Goal: Task Accomplishment & Management: Complete application form

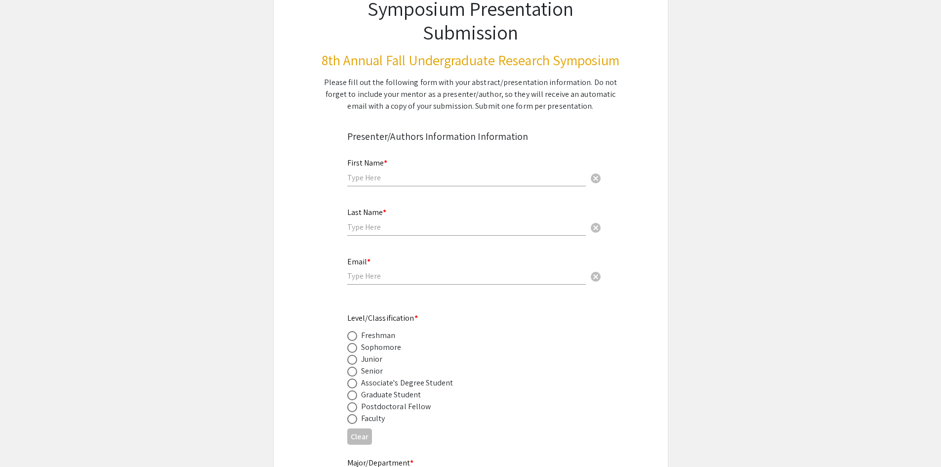
scroll to position [49, 0]
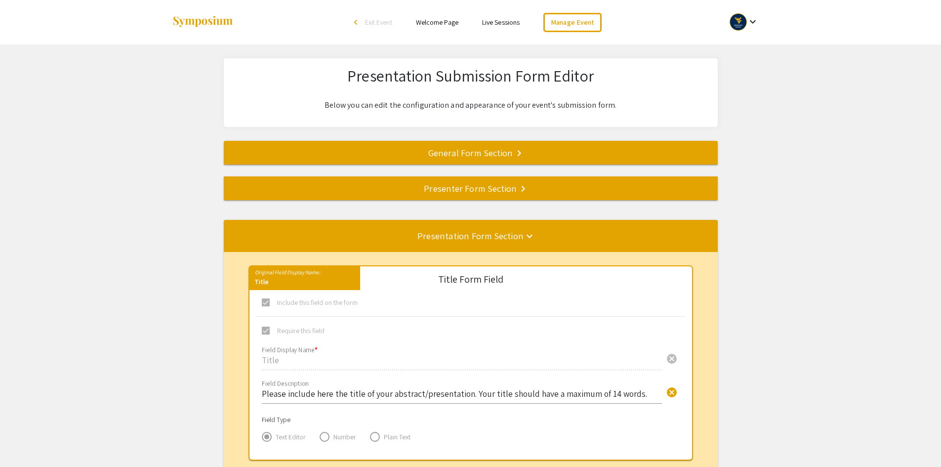
select select "8"
click at [485, 191] on div "Presenter Form Section keyboard_arrow_right" at bounding box center [471, 188] width 494 height 14
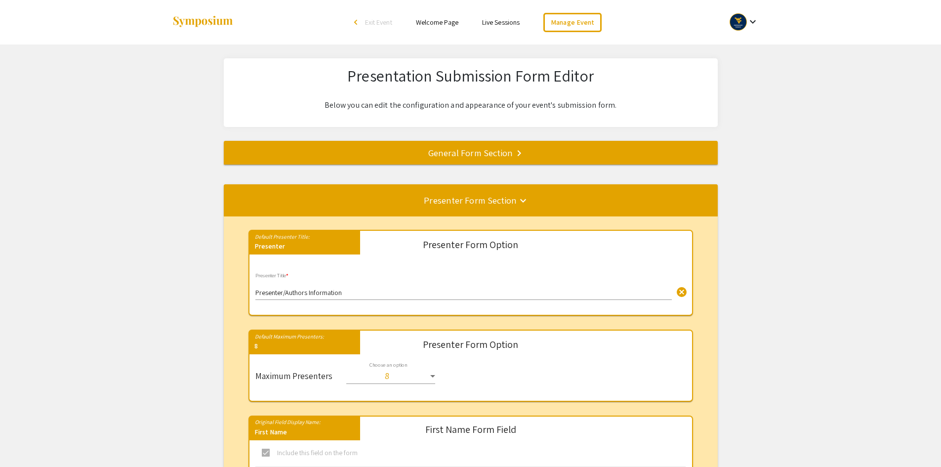
click at [483, 150] on div "General Form Section keyboard_arrow_right" at bounding box center [471, 153] width 494 height 14
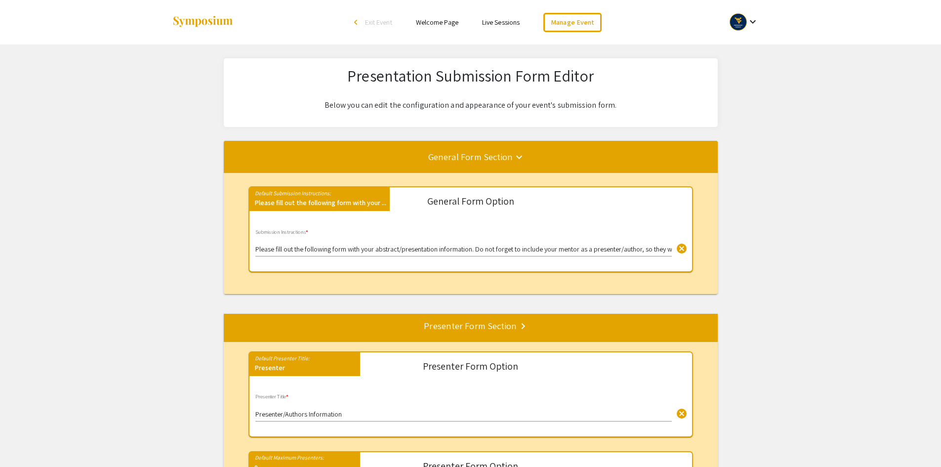
scroll to position [48, 0]
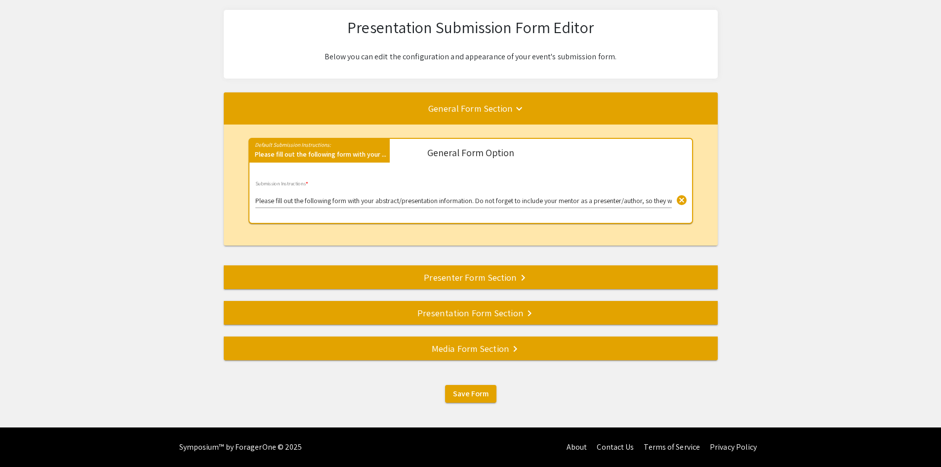
click at [477, 278] on div "Presenter Form Section keyboard_arrow_right" at bounding box center [471, 277] width 494 height 14
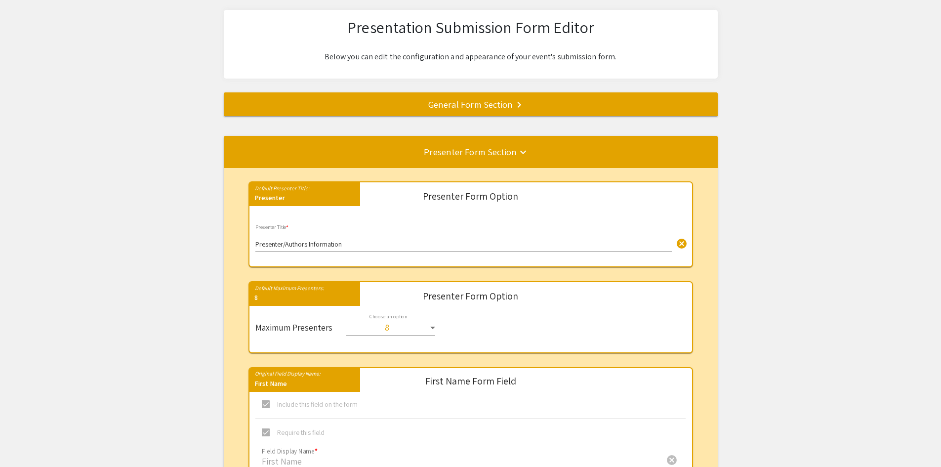
scroll to position [184, 0]
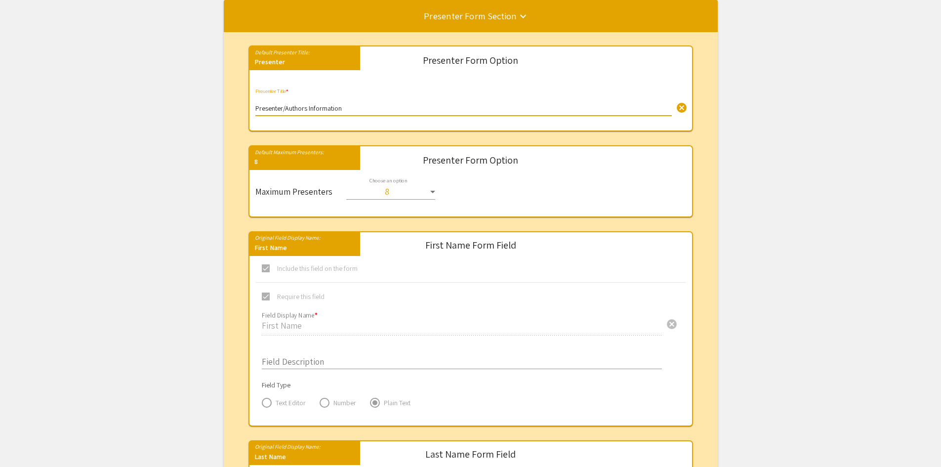
click at [288, 109] on input "Presenter/Authors Information" at bounding box center [463, 109] width 416 height 8
click at [286, 109] on input "Presenter/Authors Information" at bounding box center [463, 109] width 416 height 8
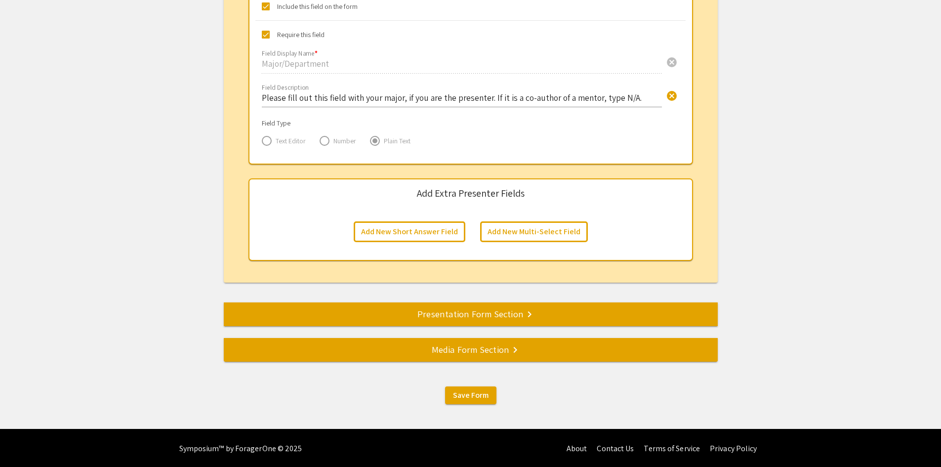
scroll to position [1520, 0]
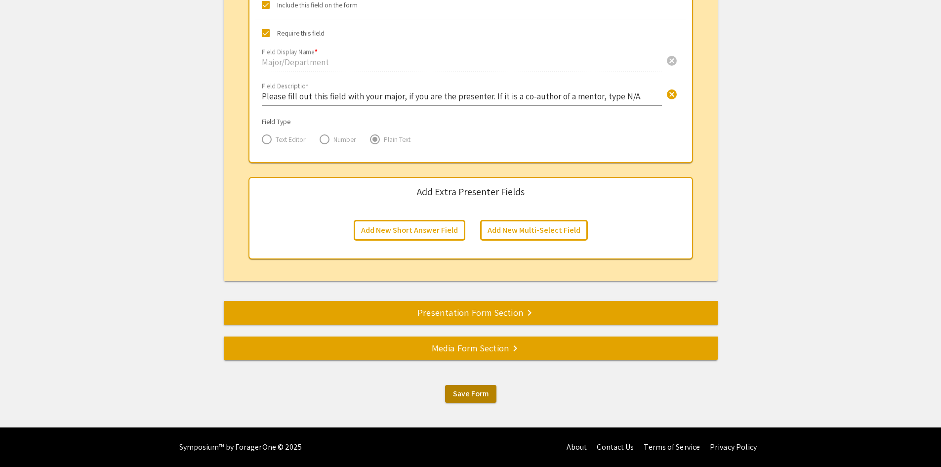
type input "Presenter/Co-Authors Information"
click at [467, 395] on span "Save Form" at bounding box center [471, 393] width 36 height 10
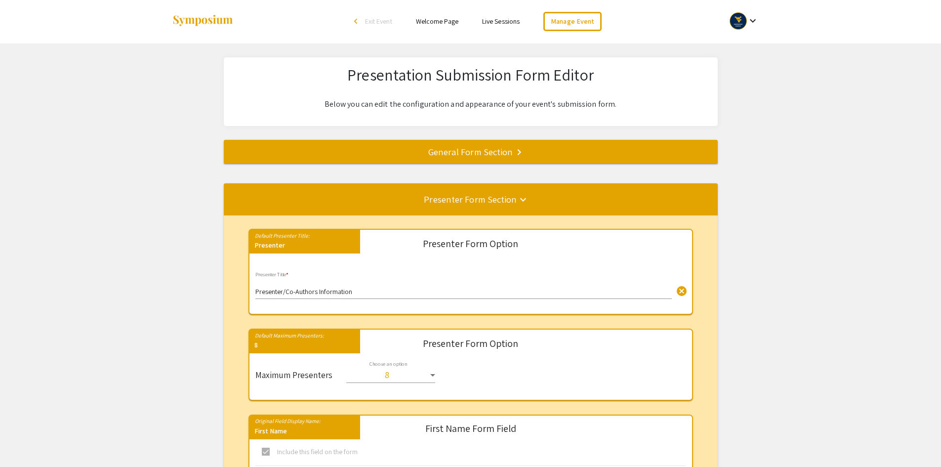
scroll to position [0, 0]
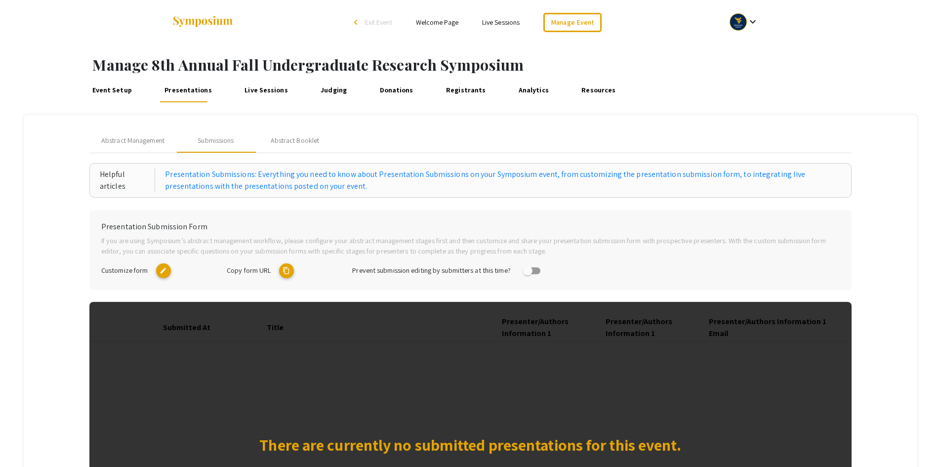
click at [286, 271] on mat-icon "content_copy" at bounding box center [286, 270] width 15 height 15
click at [148, 144] on span "Abstract Management" at bounding box center [132, 140] width 63 height 10
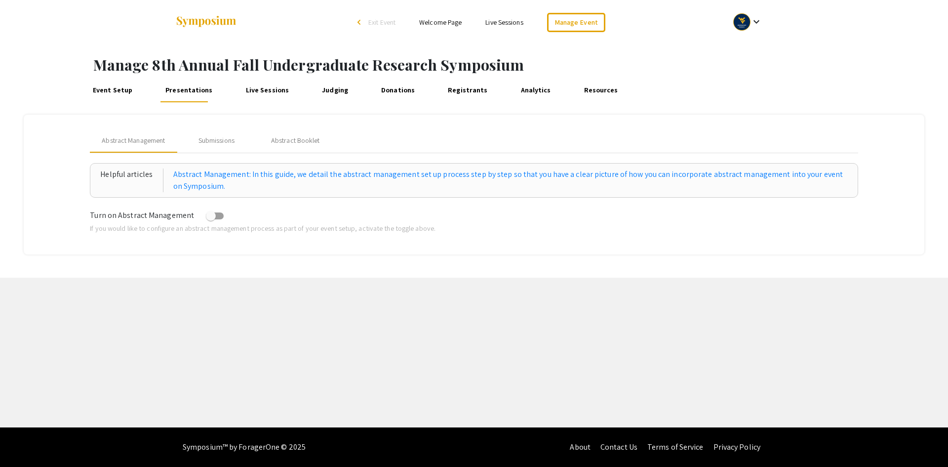
click at [215, 215] on span at bounding box center [215, 215] width 18 height 7
click at [211, 219] on input "checkbox" at bounding box center [210, 219] width 0 height 0
checkbox input "true"
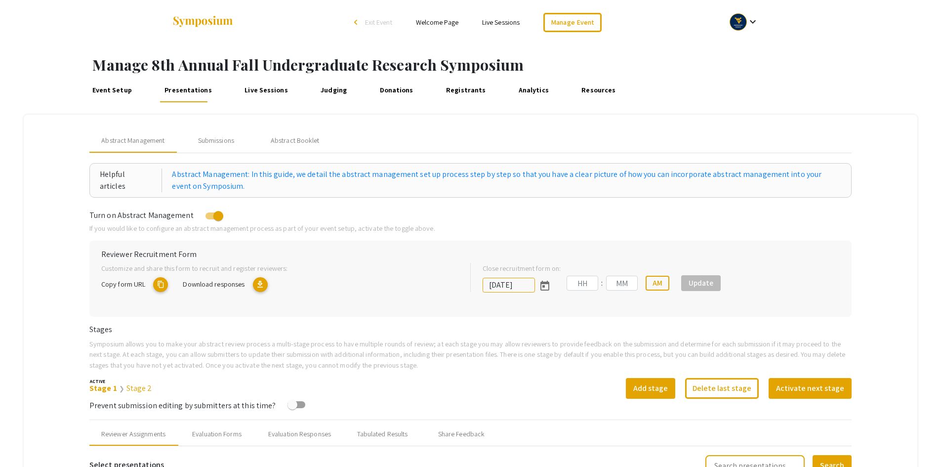
type input "11/3/2025"
type input "02"
type input "30"
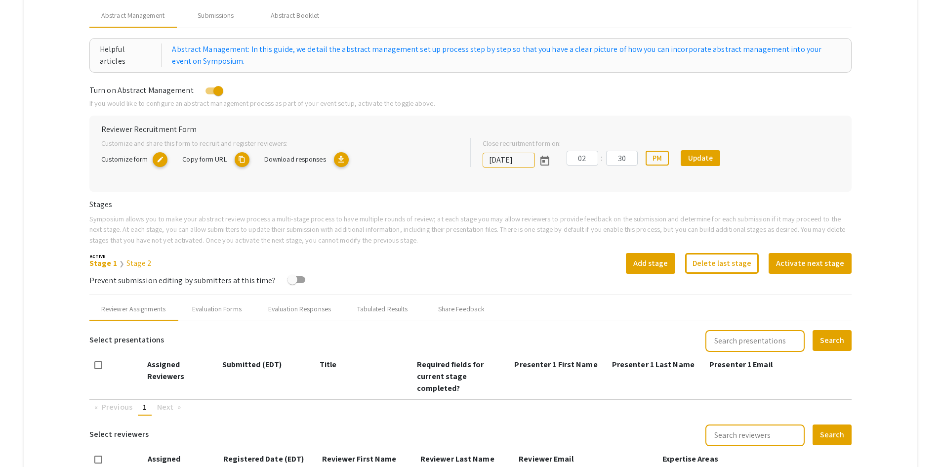
scroll to position [148, 0]
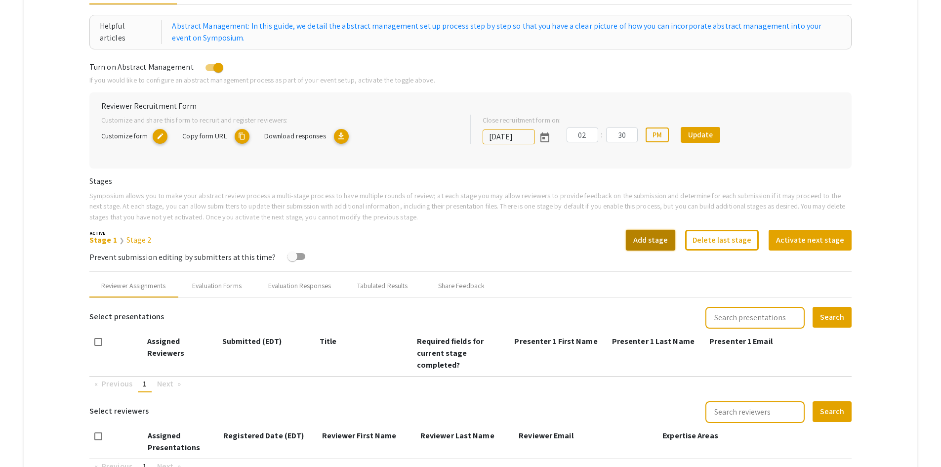
click at [671, 241] on button "Add stage" at bounding box center [650, 240] width 49 height 21
click at [105, 242] on link "Stage 1" at bounding box center [101, 240] width 25 height 10
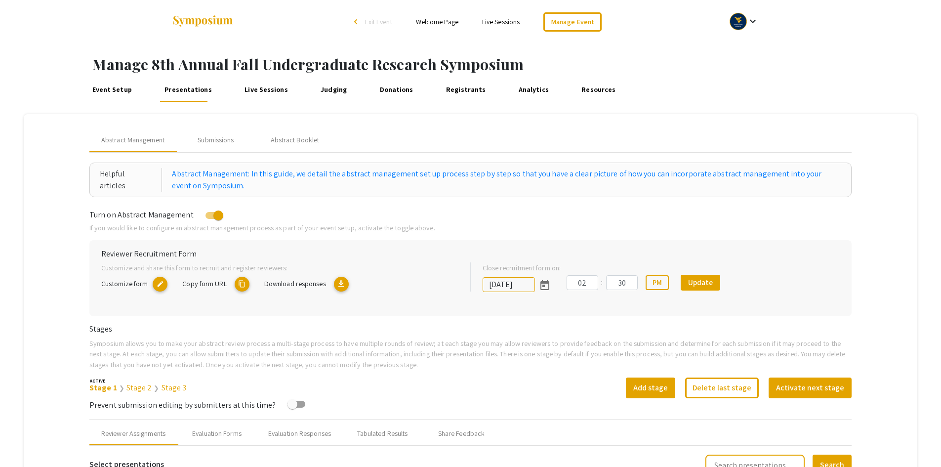
scroll to position [0, 0]
click at [231, 138] on div "Submissions" at bounding box center [216, 140] width 36 height 10
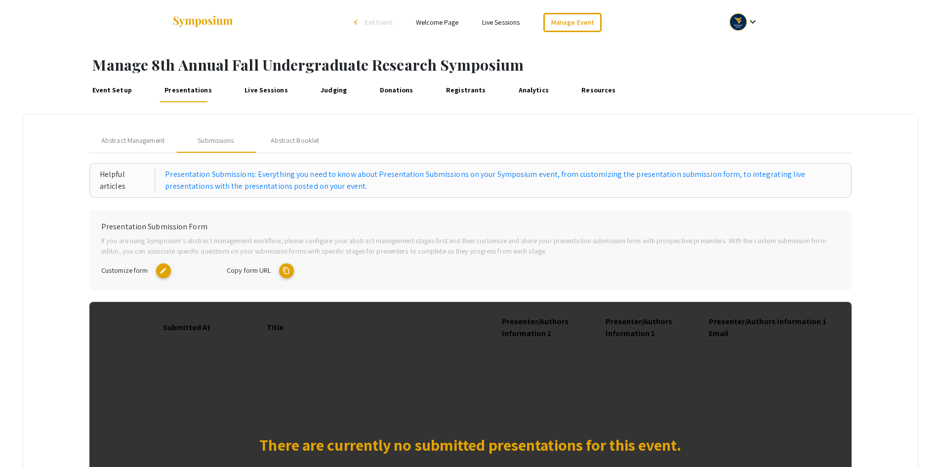
click at [167, 270] on mat-icon "edit" at bounding box center [163, 270] width 15 height 15
click at [287, 273] on mat-icon "content_copy" at bounding box center [286, 270] width 15 height 15
click at [154, 144] on span "Abstract Management" at bounding box center [132, 140] width 63 height 10
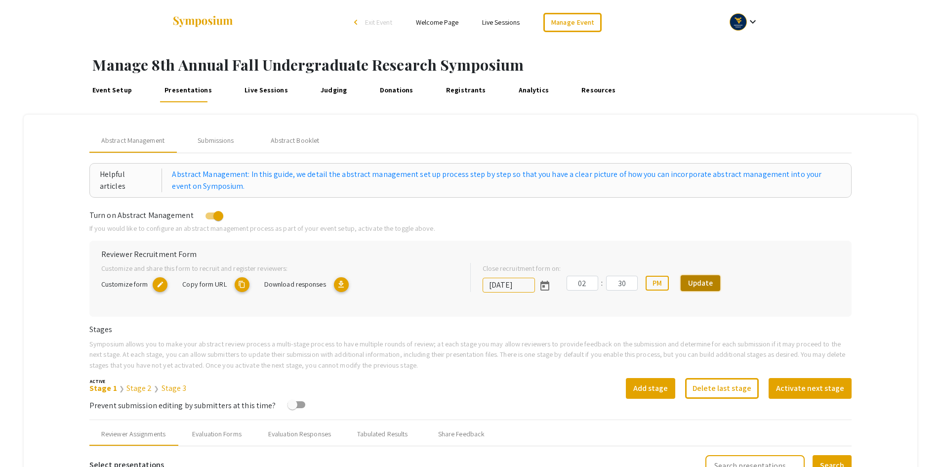
click at [710, 280] on button "Update" at bounding box center [701, 283] width 40 height 16
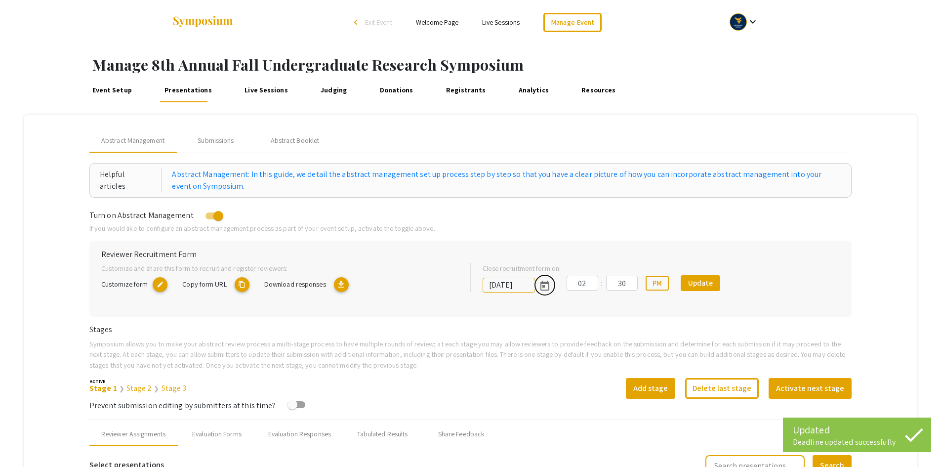
click at [548, 289] on icon "Open calendar" at bounding box center [545, 286] width 12 height 12
click at [600, 122] on button "Previous month" at bounding box center [600, 124] width 20 height 20
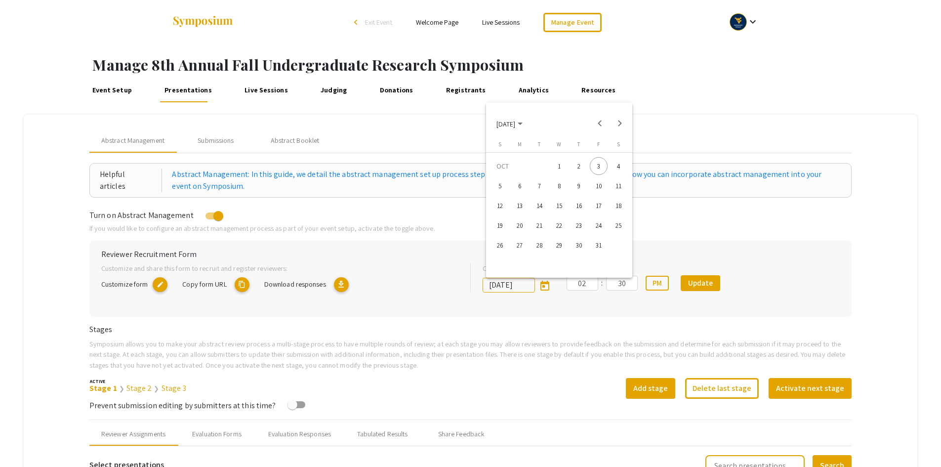
click at [522, 188] on div "6" at bounding box center [520, 186] width 18 height 18
type input "10/6/2025"
click at [701, 282] on button "Update" at bounding box center [701, 283] width 40 height 16
click at [326, 91] on link "Judging" at bounding box center [334, 91] width 31 height 24
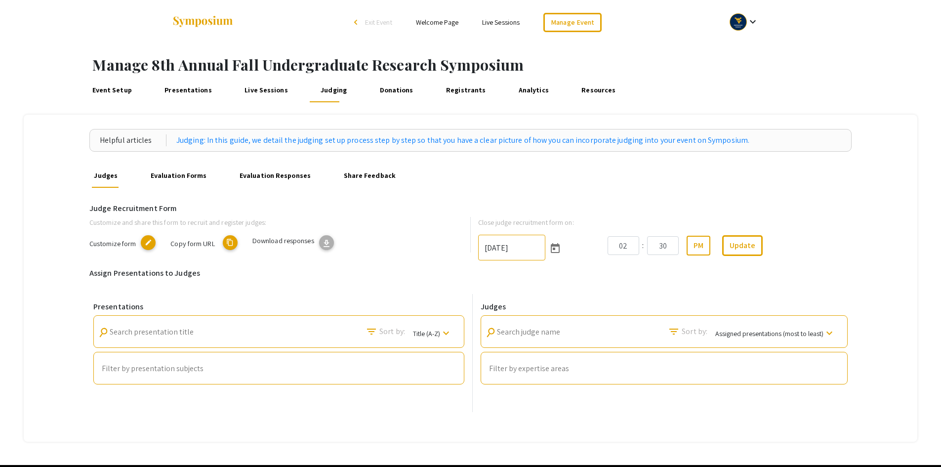
click at [289, 405] on div at bounding box center [278, 402] width 369 height 10
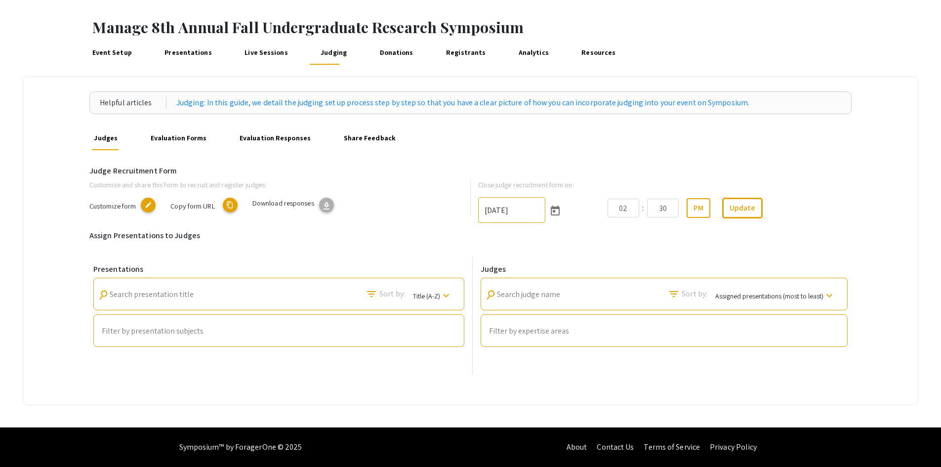
click at [291, 269] on h6 "Presentations" at bounding box center [278, 268] width 371 height 9
click at [353, 375] on div "Judge Recruitment Form Customize and share this form to recruit and register ju…" at bounding box center [470, 270] width 762 height 240
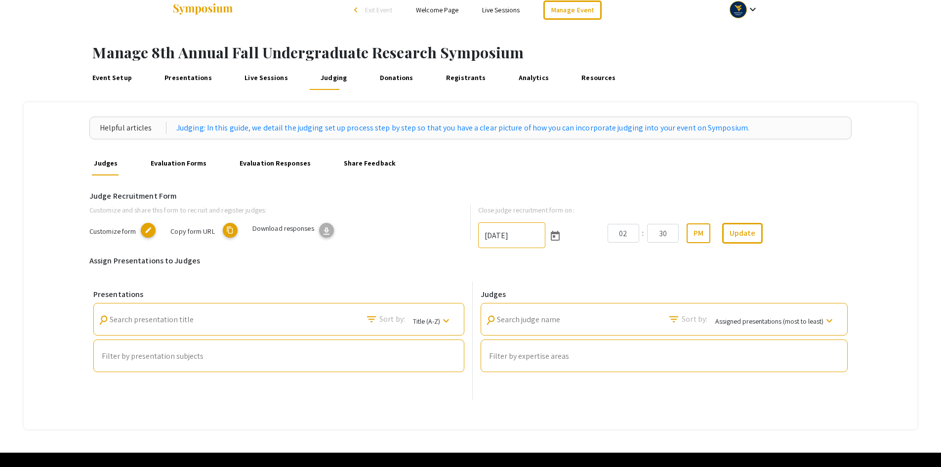
scroll to position [0, 0]
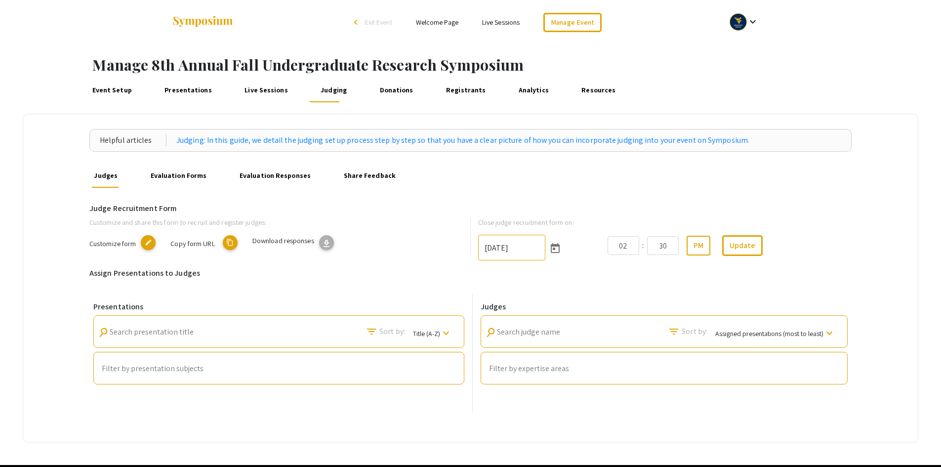
click at [748, 23] on mat-icon "keyboard_arrow_down" at bounding box center [753, 22] width 12 height 12
click at [739, 51] on button "My Account" at bounding box center [749, 49] width 61 height 24
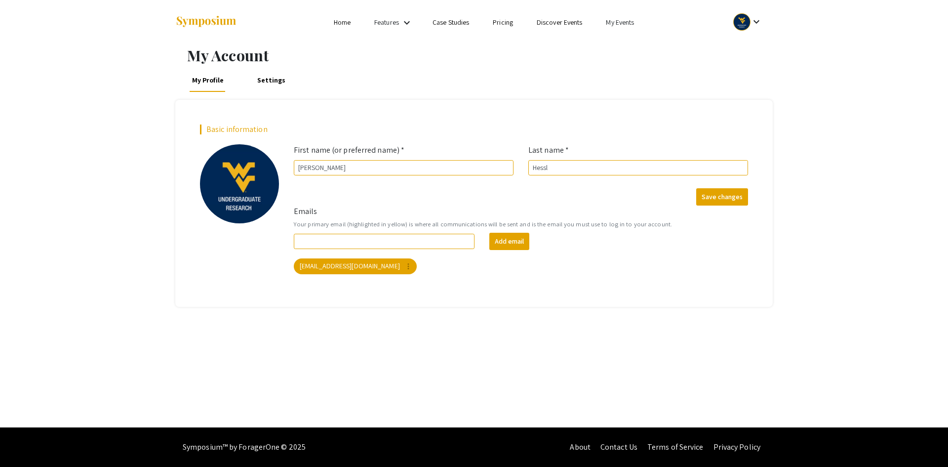
click at [619, 24] on link "My Events" at bounding box center [620, 22] width 28 height 9
click at [625, 41] on button "Events I've organized" at bounding box center [636, 44] width 84 height 24
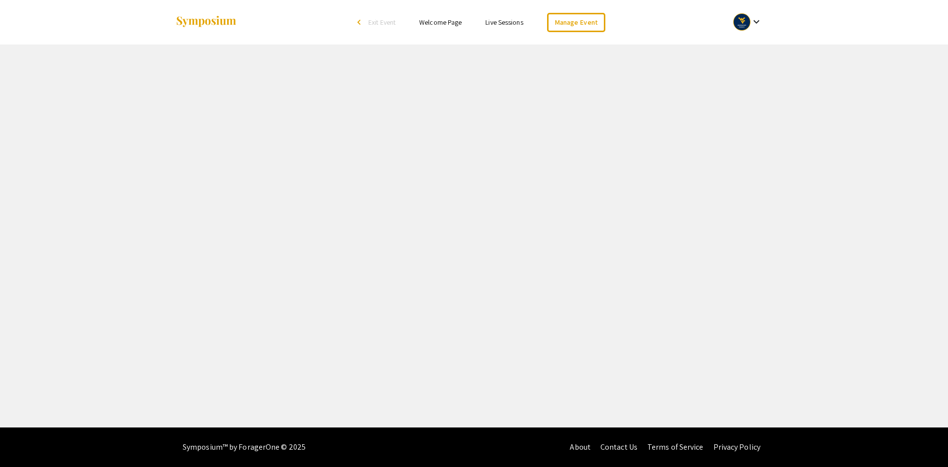
select select "8"
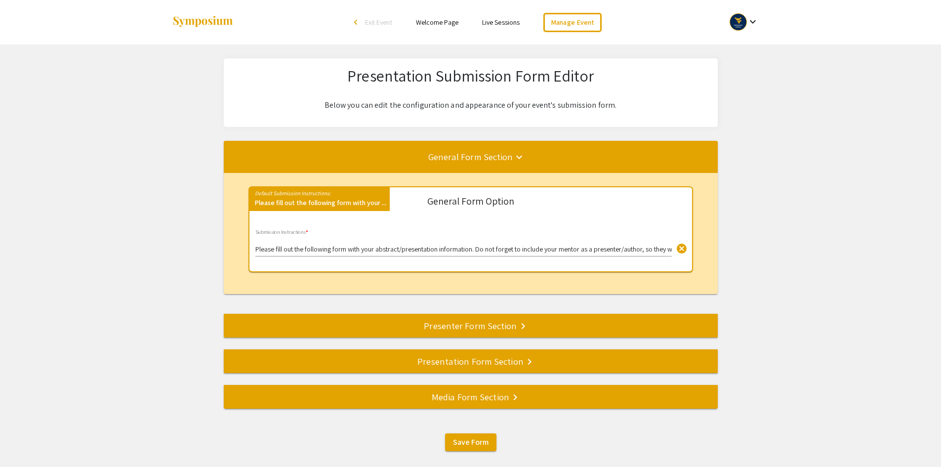
click at [451, 365] on div "Presentation Form Section keyboard_arrow_right" at bounding box center [471, 361] width 494 height 14
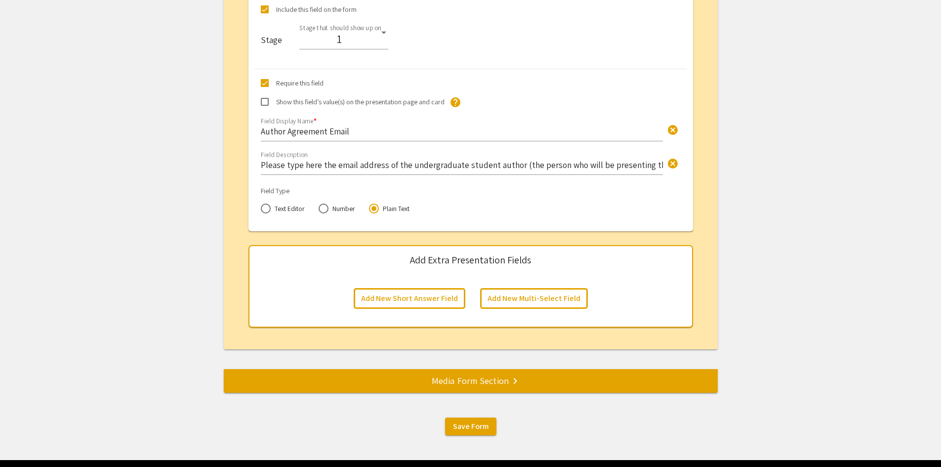
scroll to position [3999, 0]
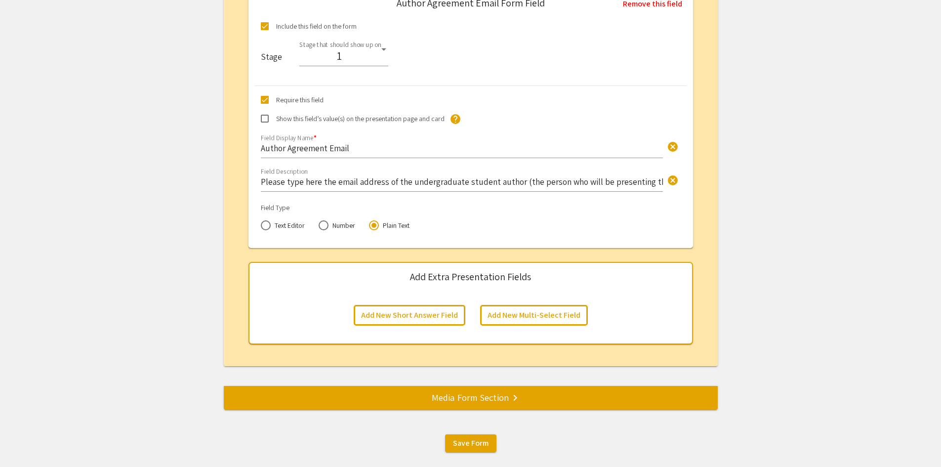
click at [486, 400] on div "Media Form Section keyboard_arrow_right" at bounding box center [471, 397] width 494 height 14
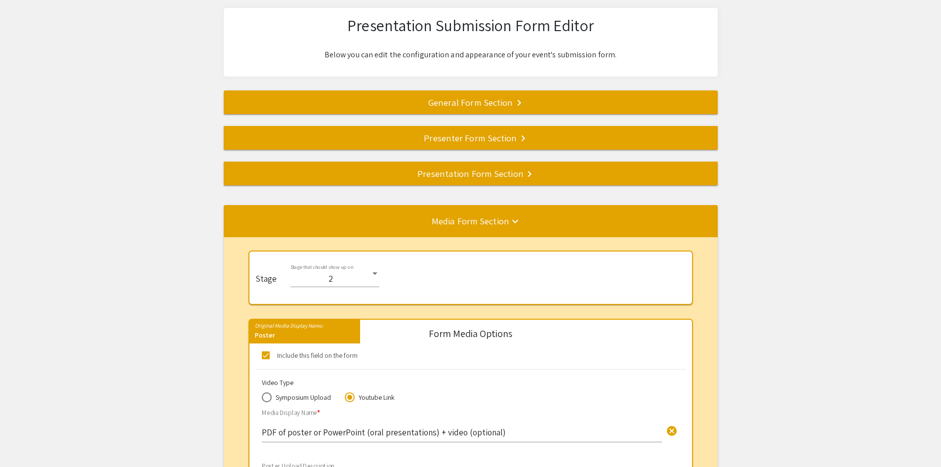
scroll to position [1, 0]
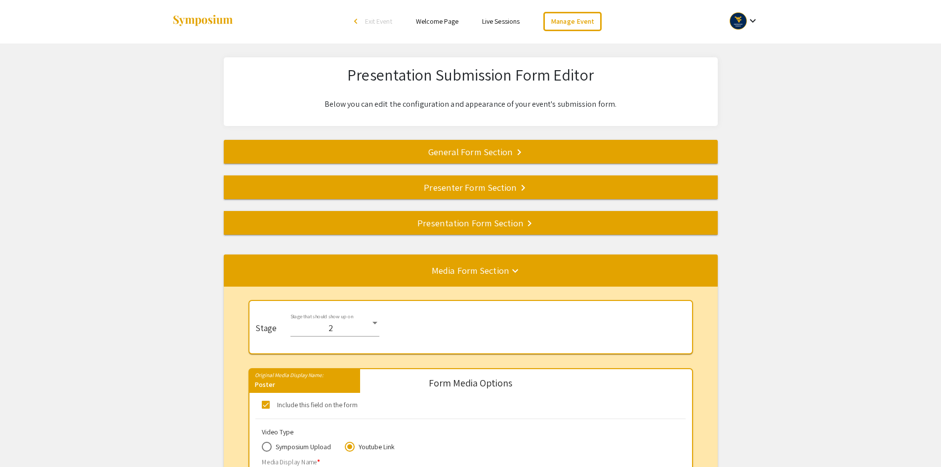
click at [515, 273] on mat-icon "keyboard_arrow_down" at bounding box center [515, 271] width 12 height 12
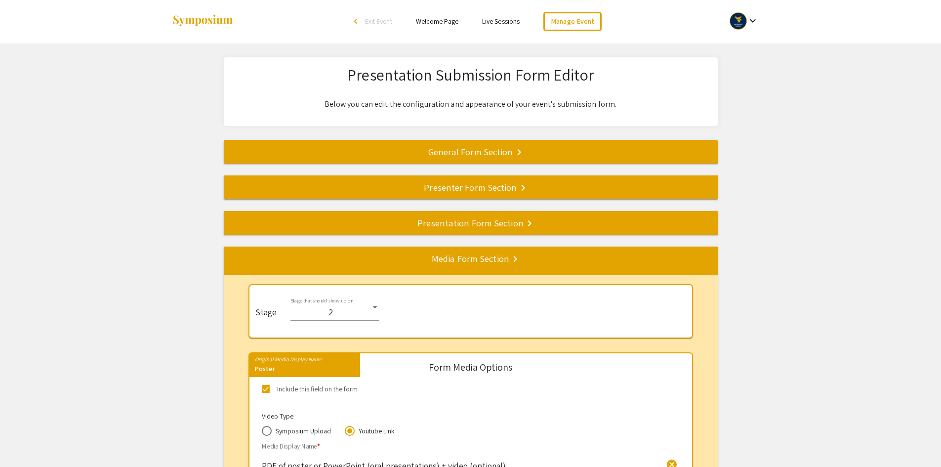
scroll to position [0, 0]
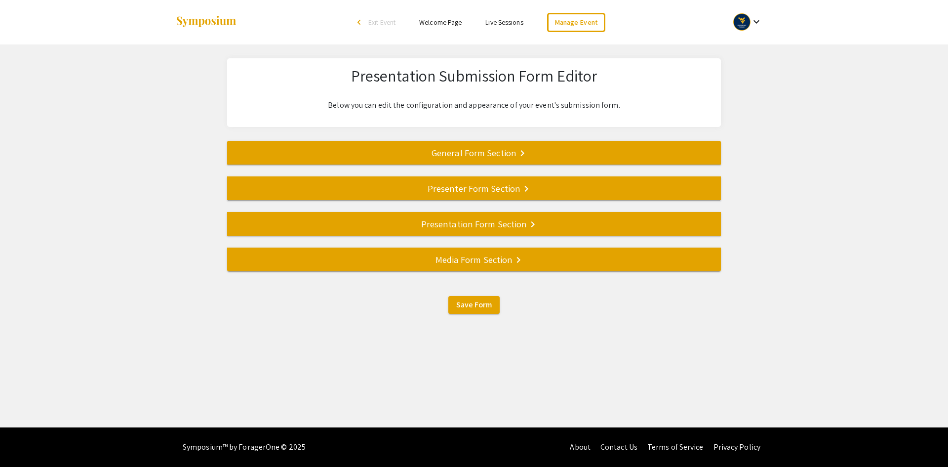
click at [495, 258] on div "Media Form Section keyboard_arrow_right" at bounding box center [474, 259] width 494 height 14
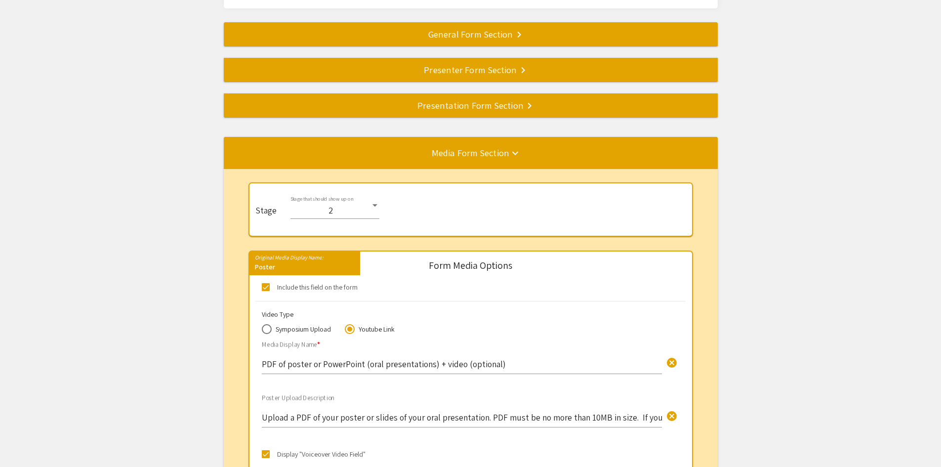
scroll to position [107, 0]
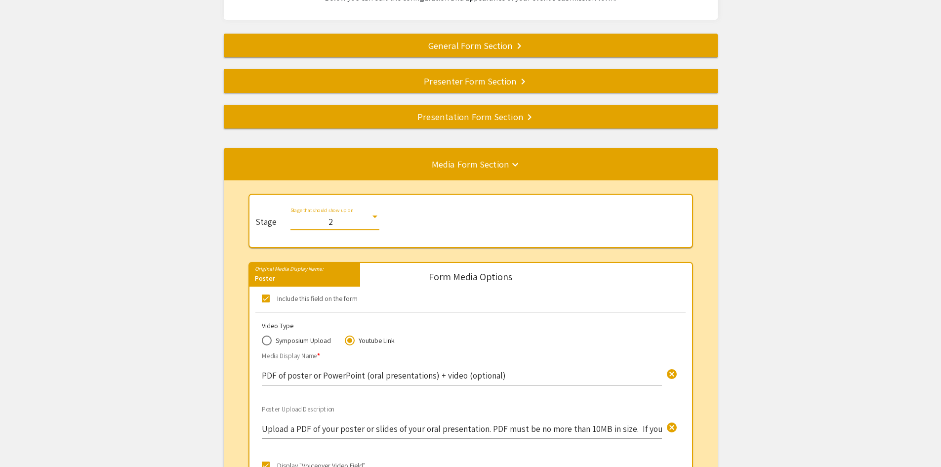
click at [375, 217] on div at bounding box center [374, 216] width 5 height 2
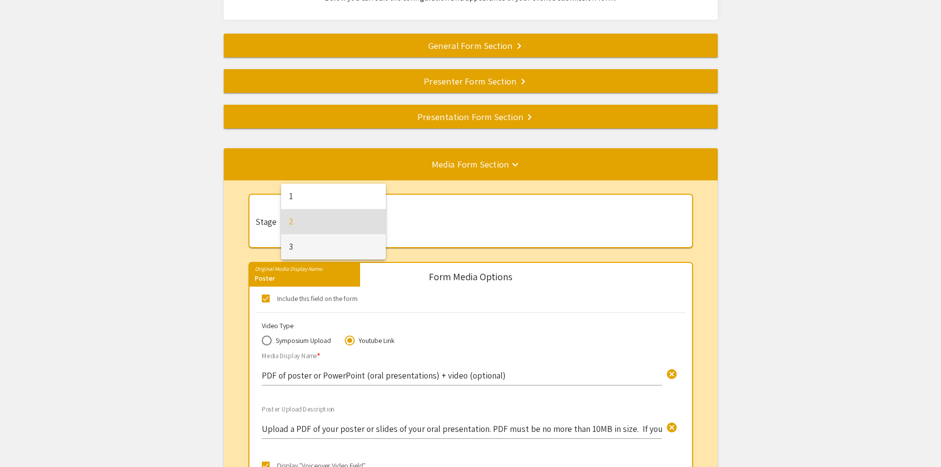
click at [335, 245] on span "3" at bounding box center [333, 246] width 89 height 25
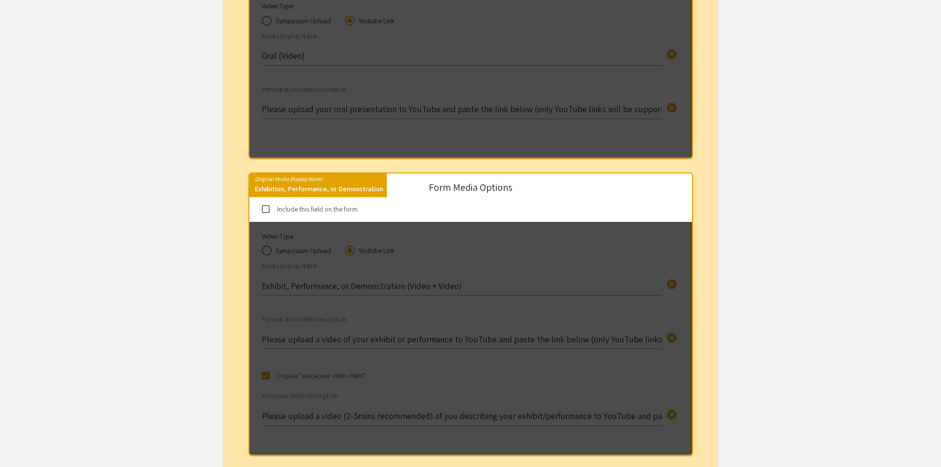
scroll to position [841, 0]
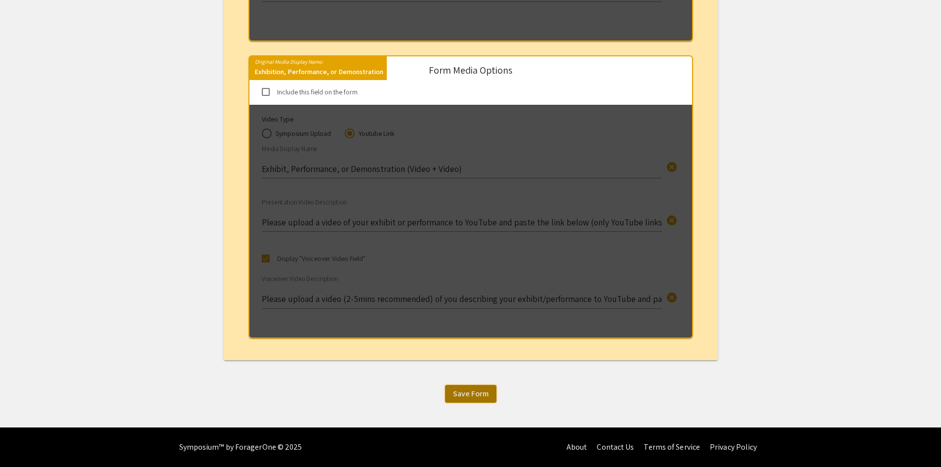
click at [476, 393] on span "Save Form" at bounding box center [471, 393] width 36 height 10
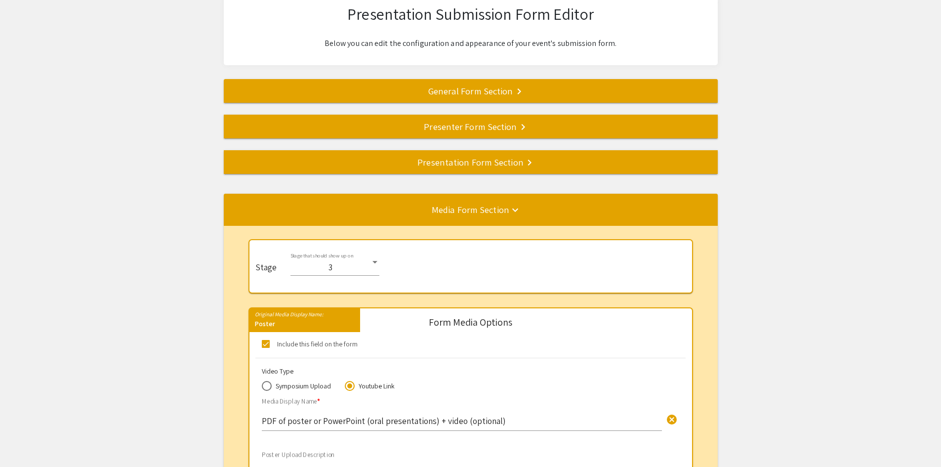
scroll to position [1, 0]
